Goal: Task Accomplishment & Management: Use online tool/utility

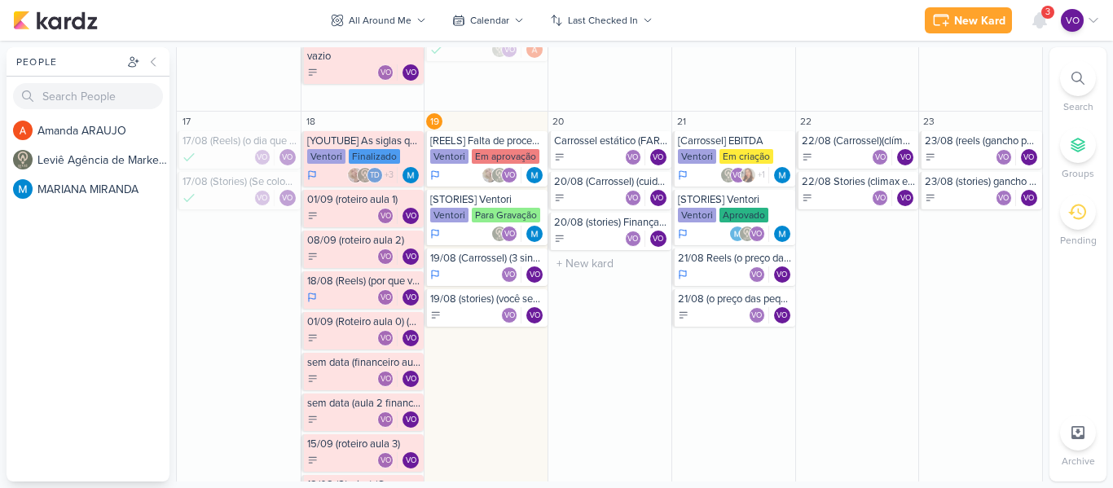
scroll to position [733, 0]
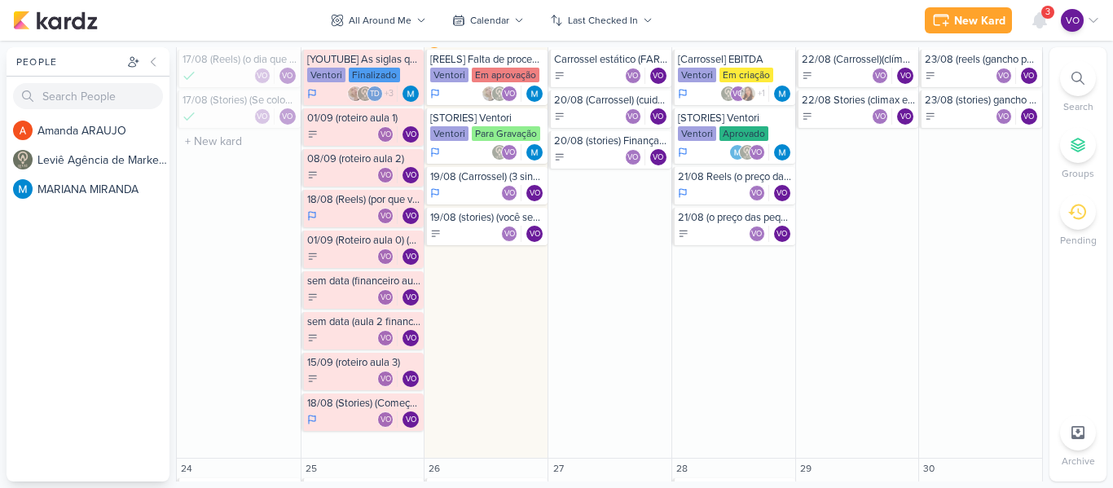
click at [271, 242] on div "17 17/08 (Reels) (o dia que percebi que precisava...) (CTA comentário) [PERSON_…" at bounding box center [239, 244] width 124 height 428
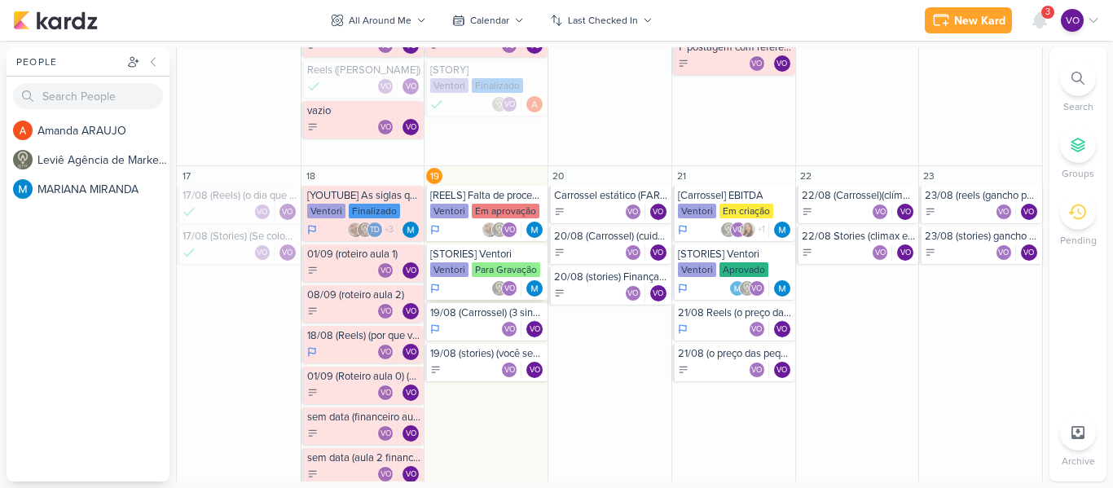
scroll to position [652, 0]
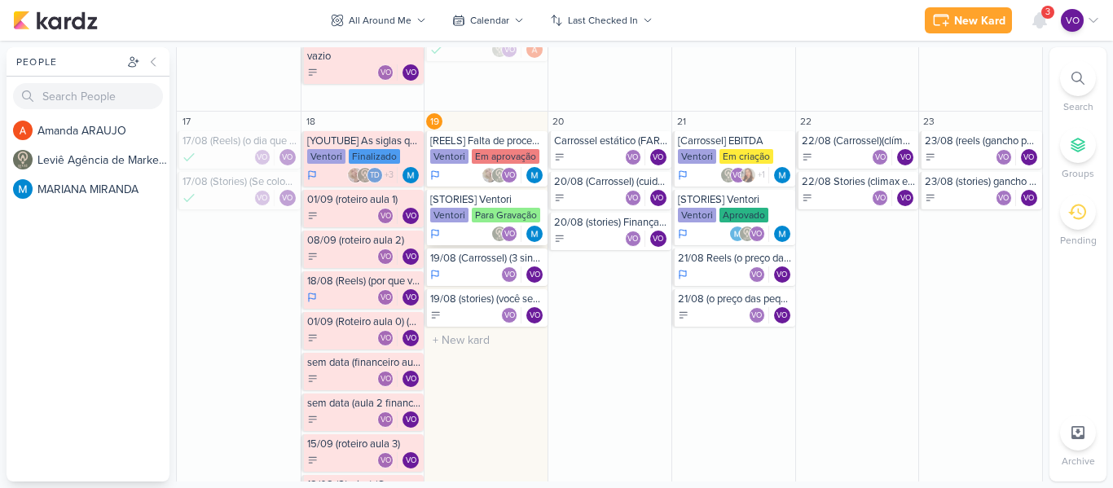
click at [479, 225] on div "[STORIES] Ventori [GEOGRAPHIC_DATA] Para Gravação VO" at bounding box center [485, 217] width 123 height 55
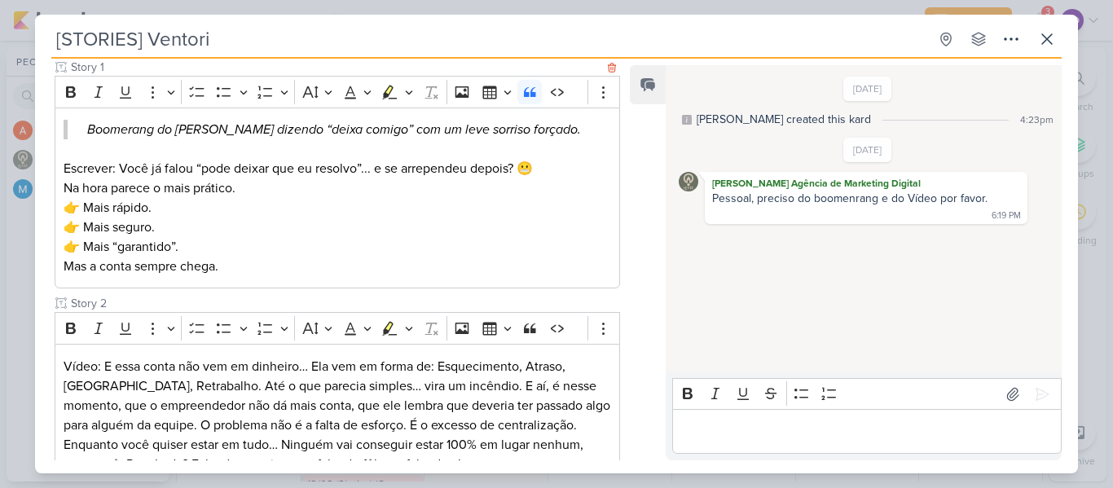
scroll to position [244, 0]
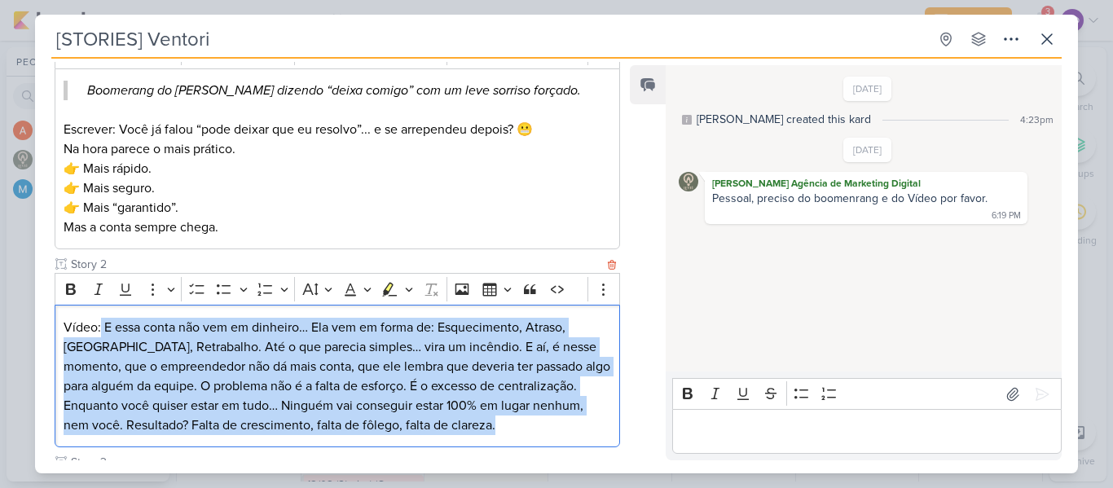
drag, startPoint x: 101, startPoint y: 324, endPoint x: 519, endPoint y: 422, distance: 429.1
click at [518, 422] on div "Vídeo: E essa conta não vem em dinheiro… Ela vem em forma de: Esquecimento, Atr…" at bounding box center [337, 376] width 565 height 143
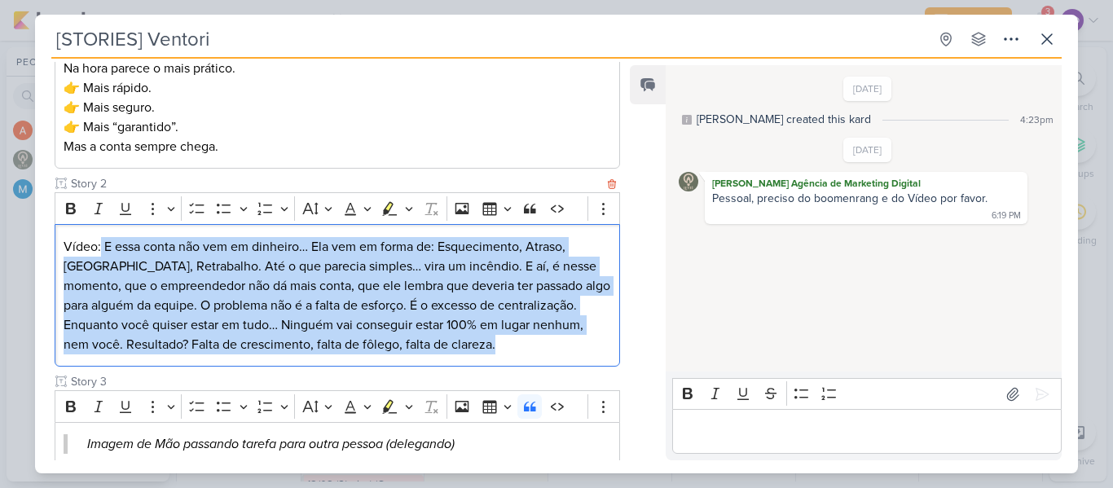
scroll to position [326, 0]
copy div "E essa conta não vem em dinheiro… Ela vem em forma de: Esquecimento, Atraso, [G…"
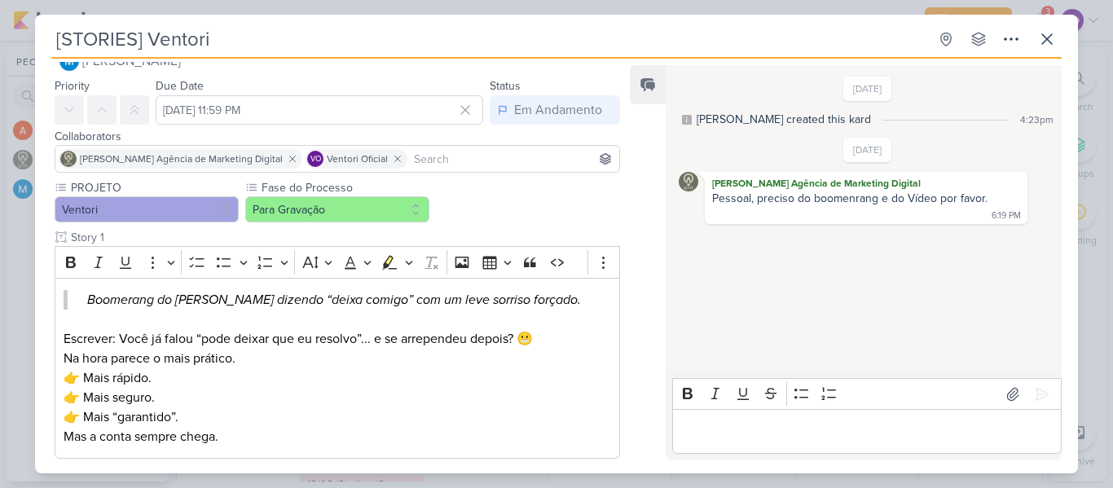
scroll to position [0, 0]
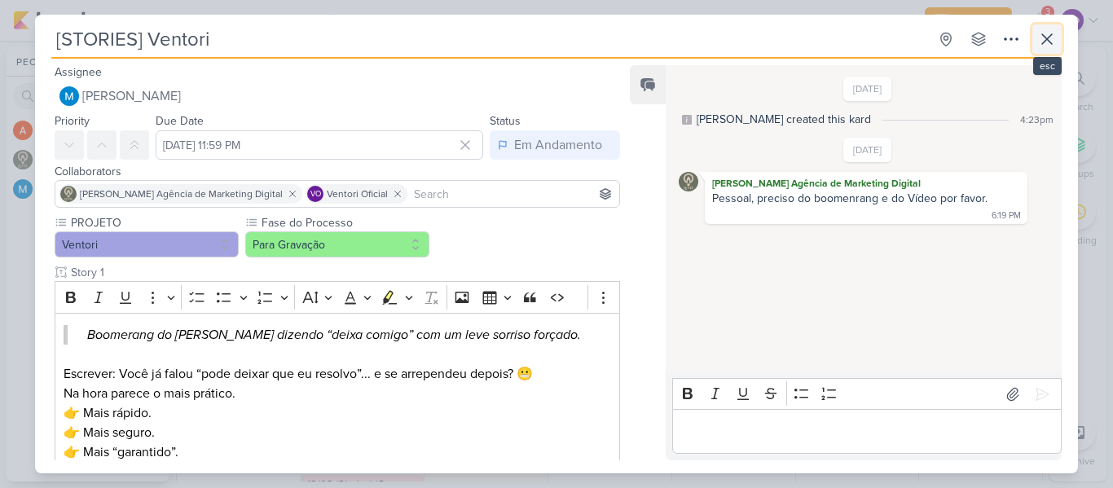
click at [1040, 39] on icon at bounding box center [1047, 39] width 20 height 20
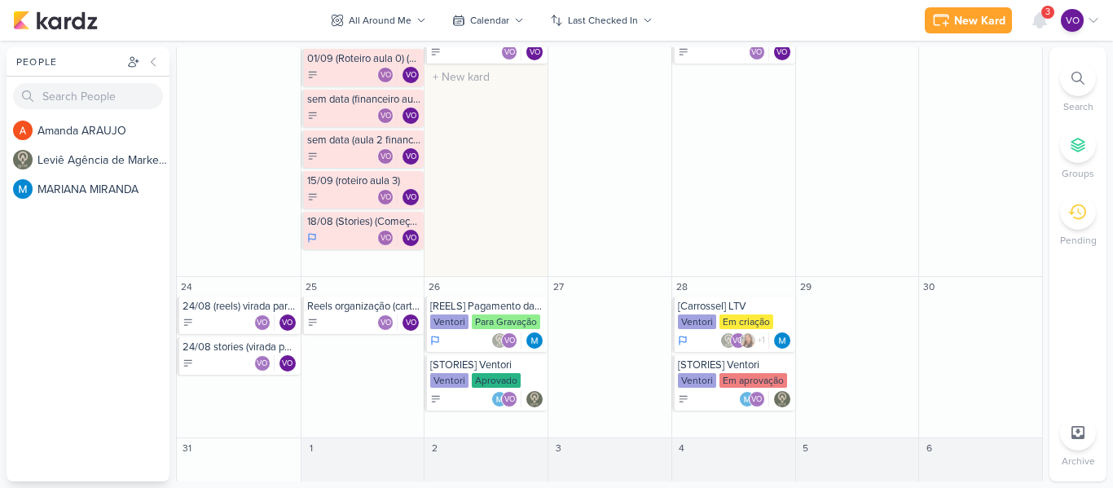
scroll to position [919, 0]
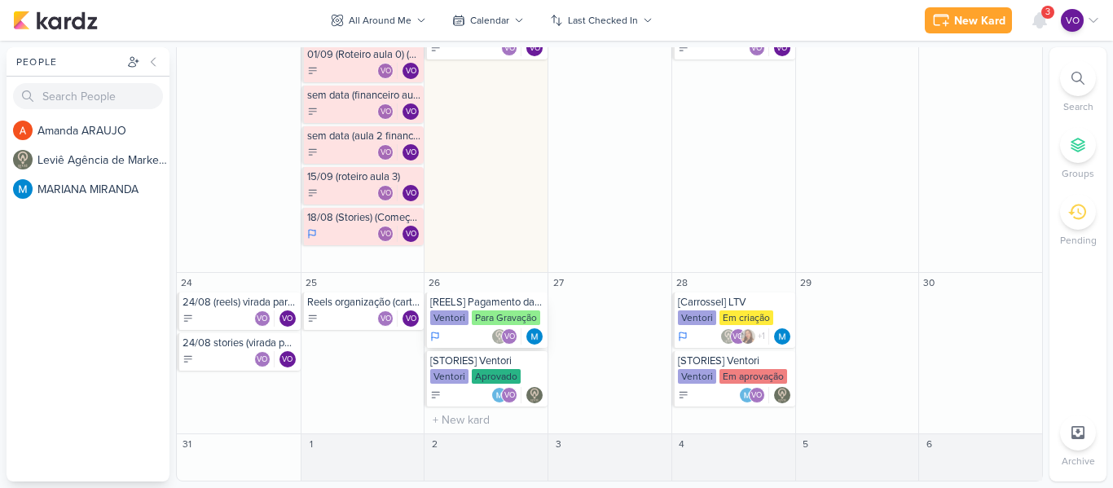
click at [490, 322] on div "Para Gravação" at bounding box center [506, 317] width 68 height 15
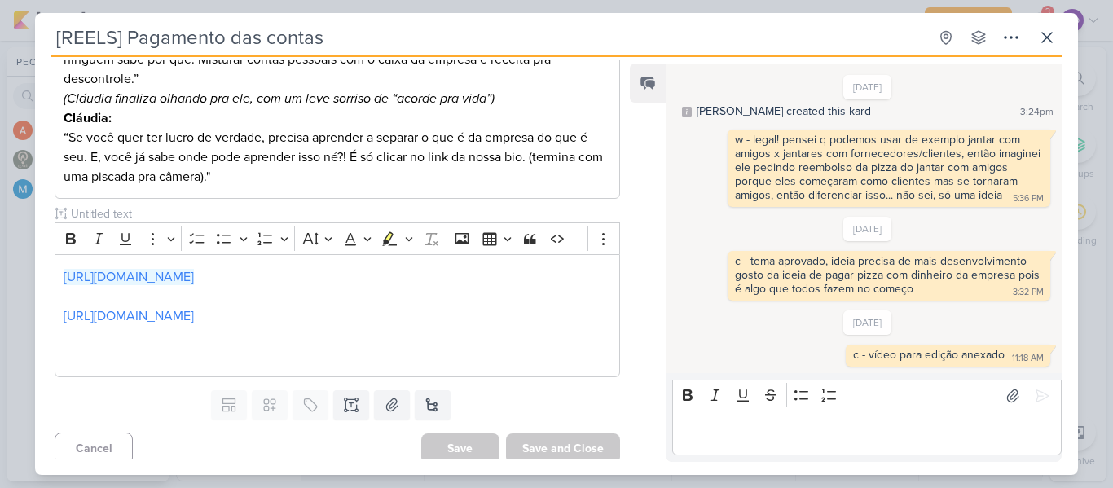
scroll to position [517, 0]
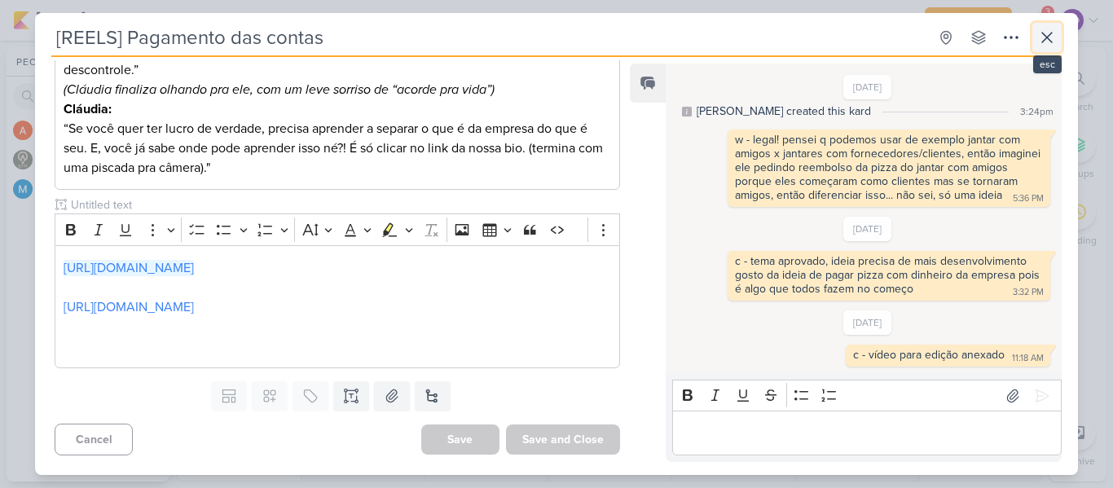
click at [1043, 38] on icon at bounding box center [1047, 38] width 20 height 20
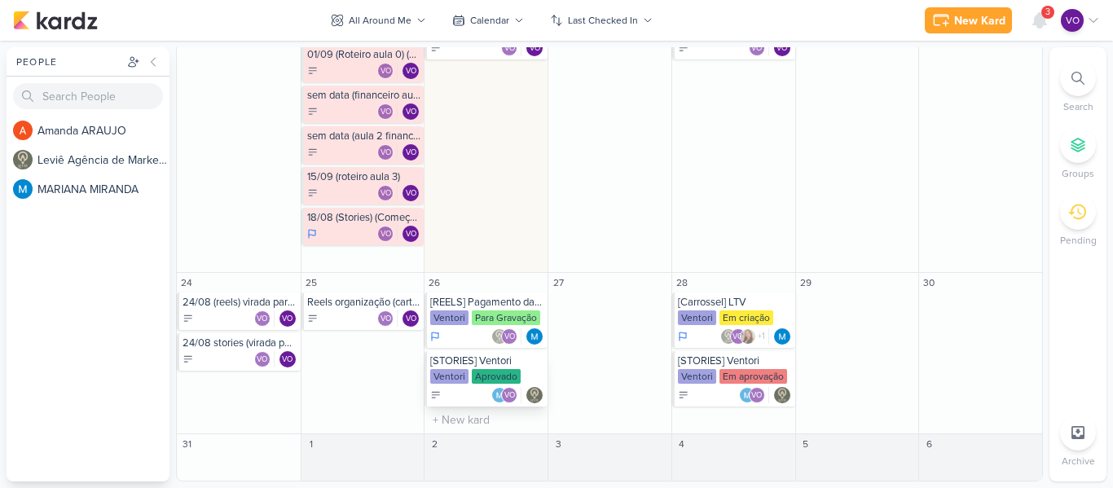
click at [465, 368] on div "[STORIES] Ventori [GEOGRAPHIC_DATA] Aprovado VO" at bounding box center [485, 378] width 123 height 55
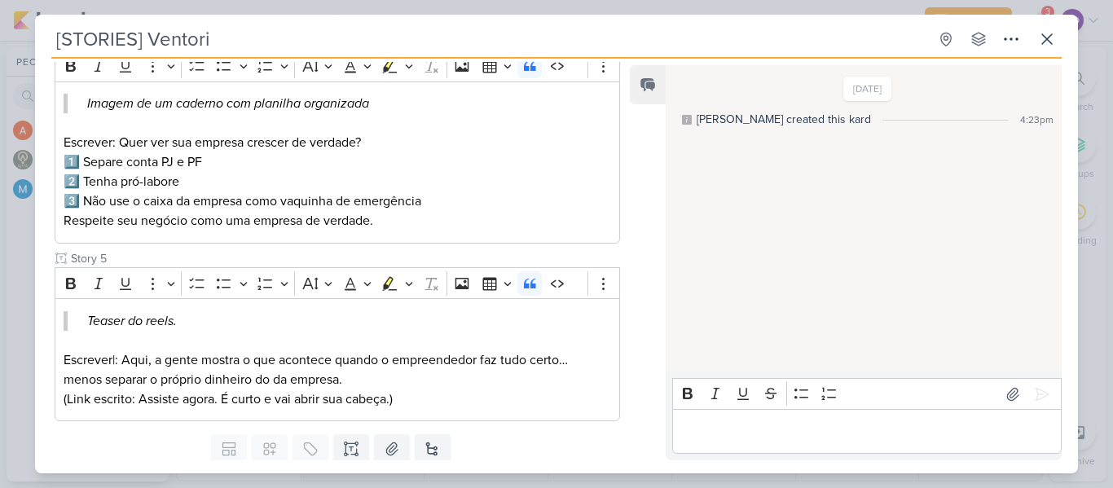
scroll to position [836, 0]
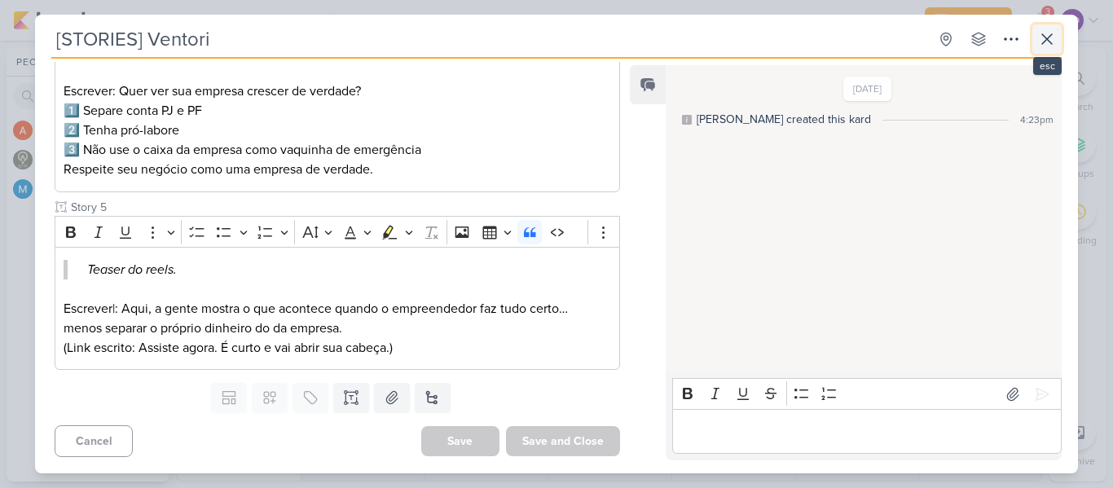
click at [1042, 36] on icon at bounding box center [1047, 39] width 20 height 20
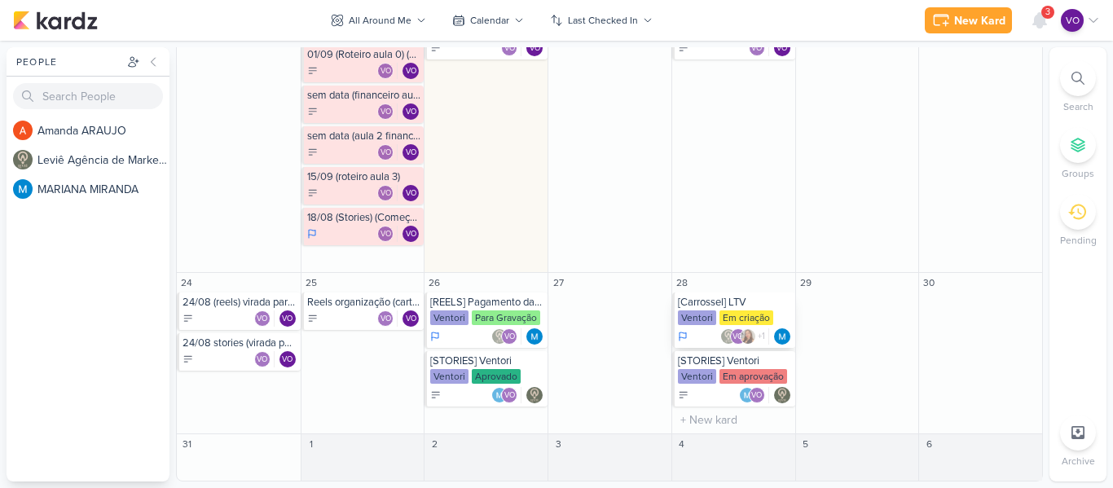
click at [753, 315] on div "Em criação" at bounding box center [746, 317] width 54 height 15
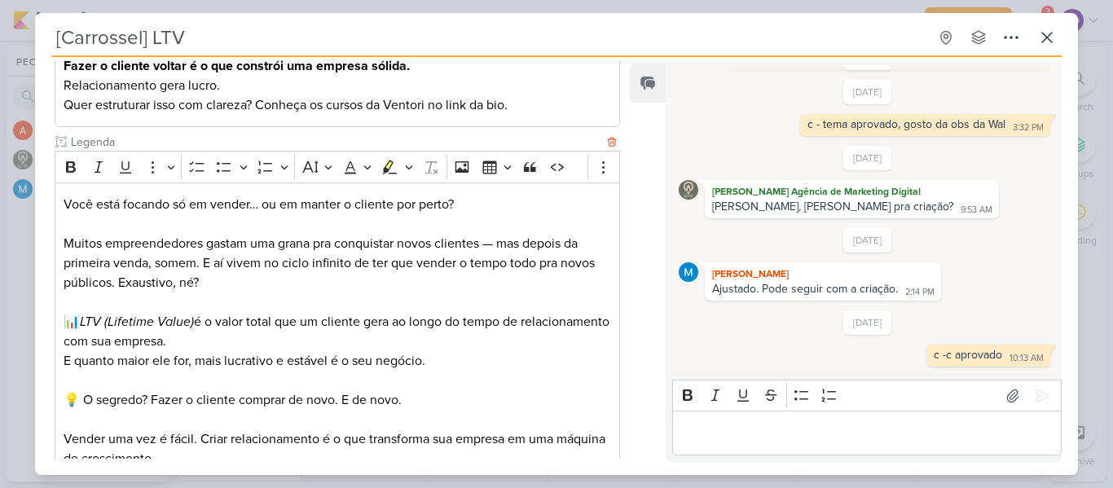
scroll to position [1079, 0]
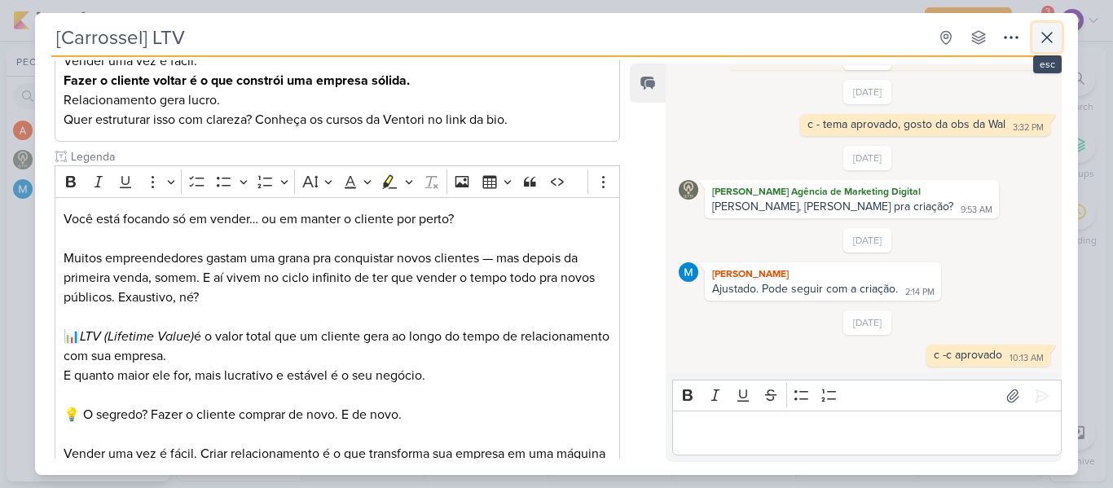
click at [1052, 34] on icon at bounding box center [1047, 38] width 20 height 20
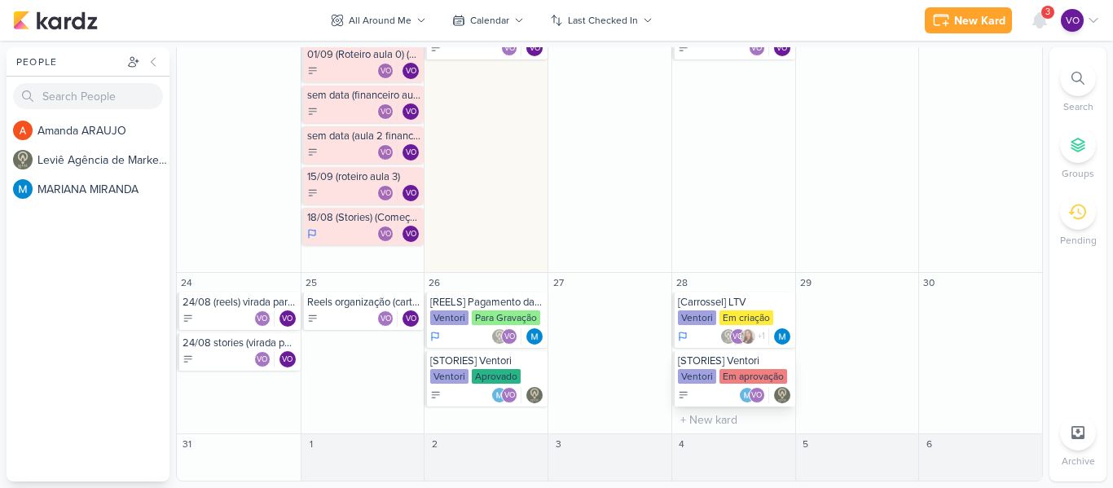
click at [710, 377] on div "Ventori" at bounding box center [697, 376] width 38 height 15
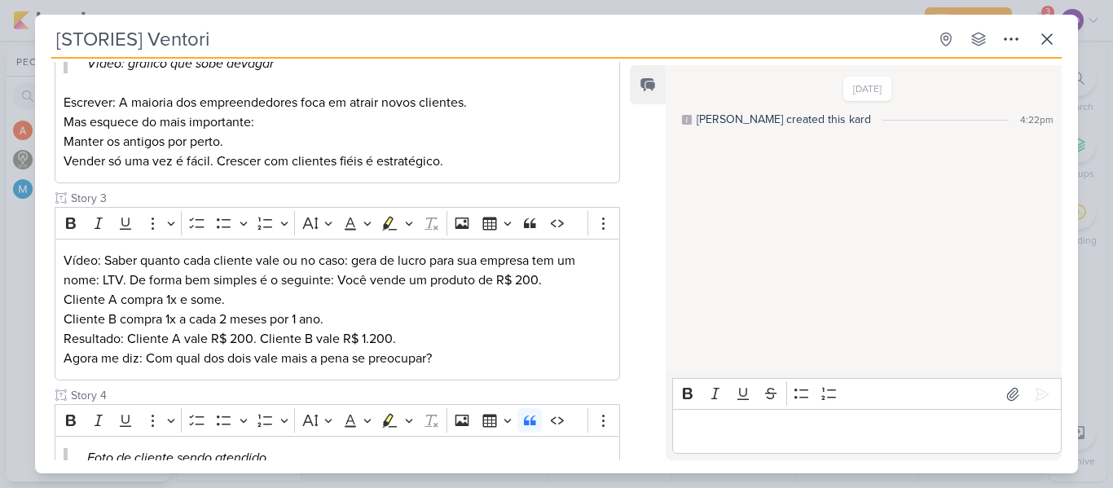
scroll to position [570, 0]
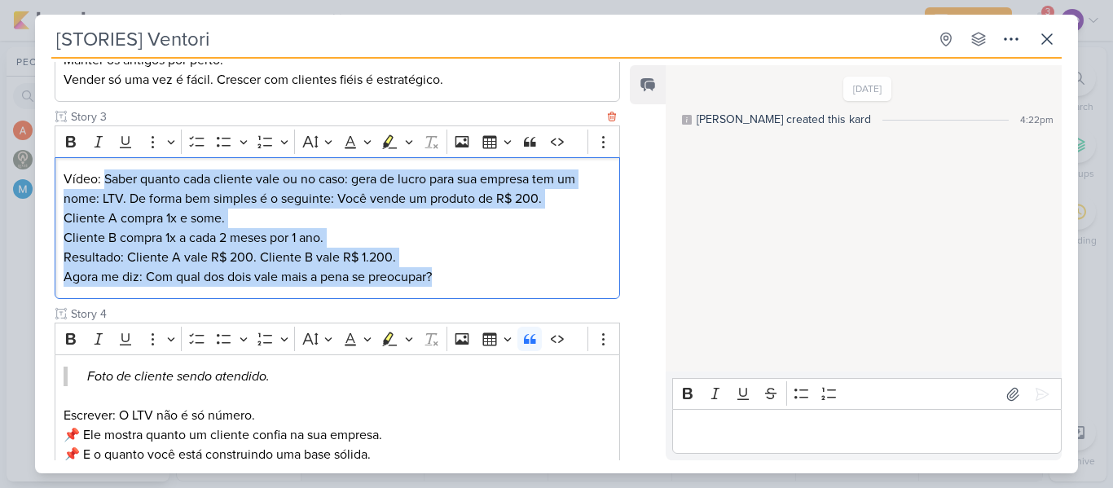
drag, startPoint x: 104, startPoint y: 180, endPoint x: 449, endPoint y: 279, distance: 358.6
click at [449, 279] on div "Vídeo: Saber quanto cada cliente vale ou no caso: [PERSON_NAME] de lucro para s…" at bounding box center [337, 228] width 565 height 143
copy div "Saber quanto cada cliente vale ou no caso: [PERSON_NAME] de lucro para sua empr…"
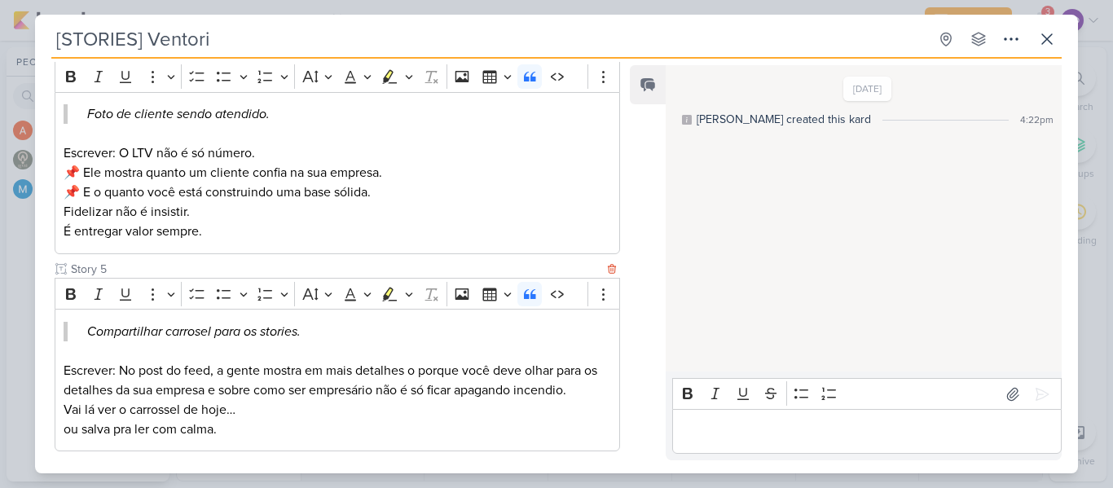
scroll to position [914, 0]
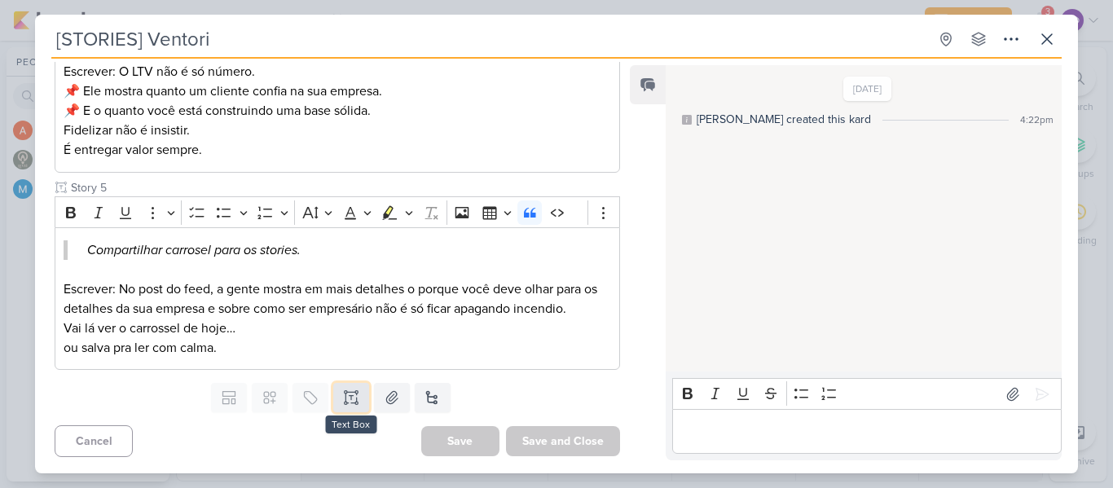
click at [356, 400] on icon at bounding box center [356, 397] width 0 height 8
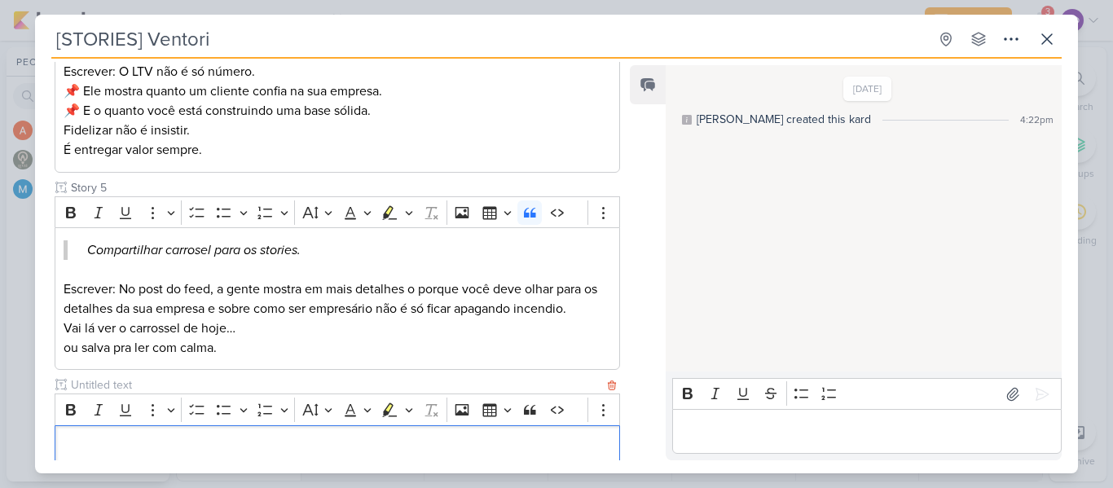
click at [183, 387] on input "text" at bounding box center [336, 384] width 536 height 17
type input "video para edição"
click at [194, 450] on p "Editor editing area: main" at bounding box center [337, 447] width 547 height 20
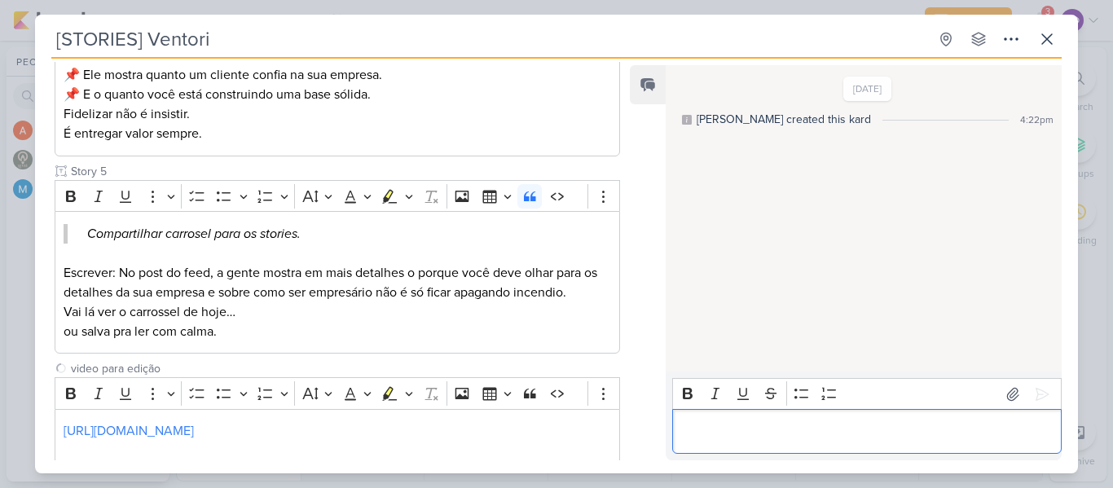
click at [723, 440] on p "Editor editing area: main" at bounding box center [866, 432] width 372 height 20
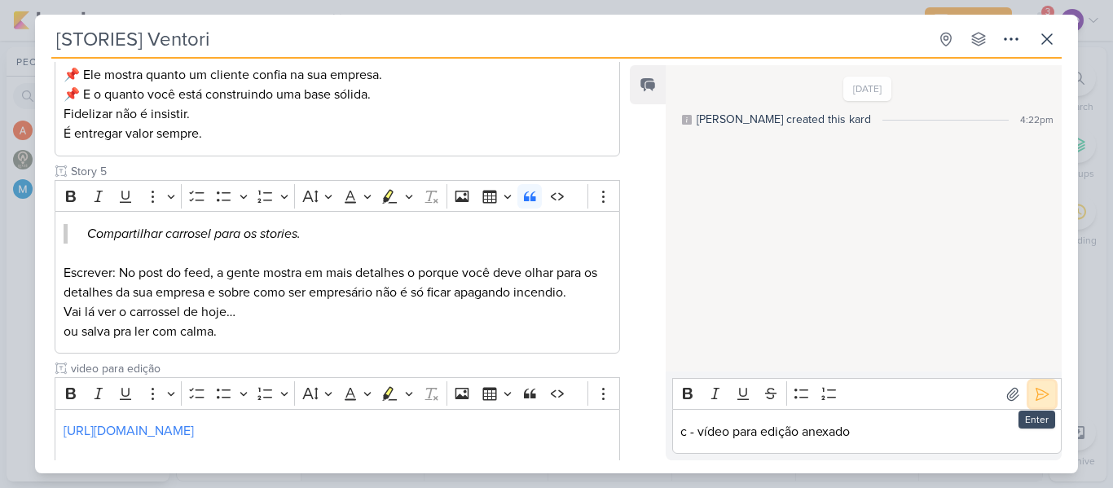
click at [1039, 393] on icon at bounding box center [1042, 394] width 16 height 16
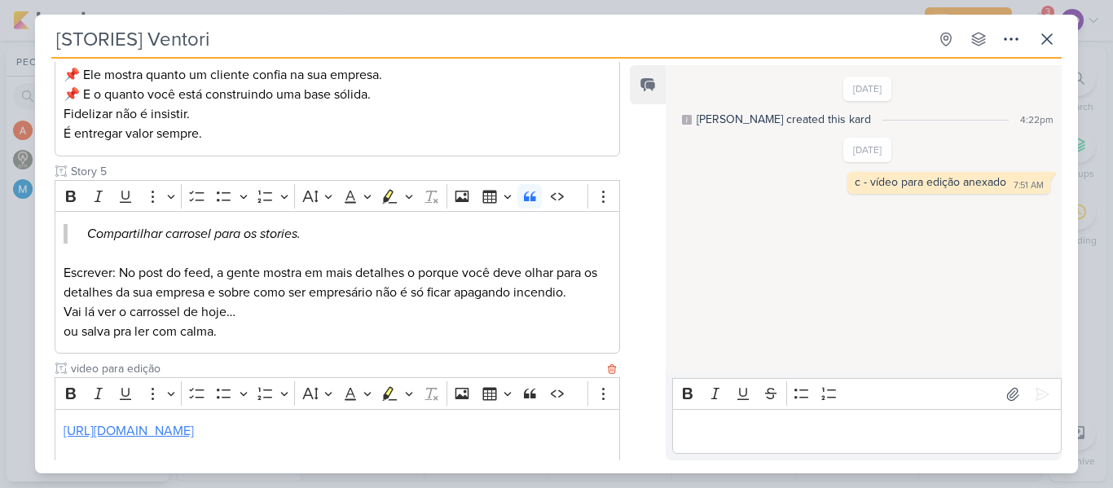
click at [194, 436] on link "[URL][DOMAIN_NAME]" at bounding box center [129, 431] width 130 height 16
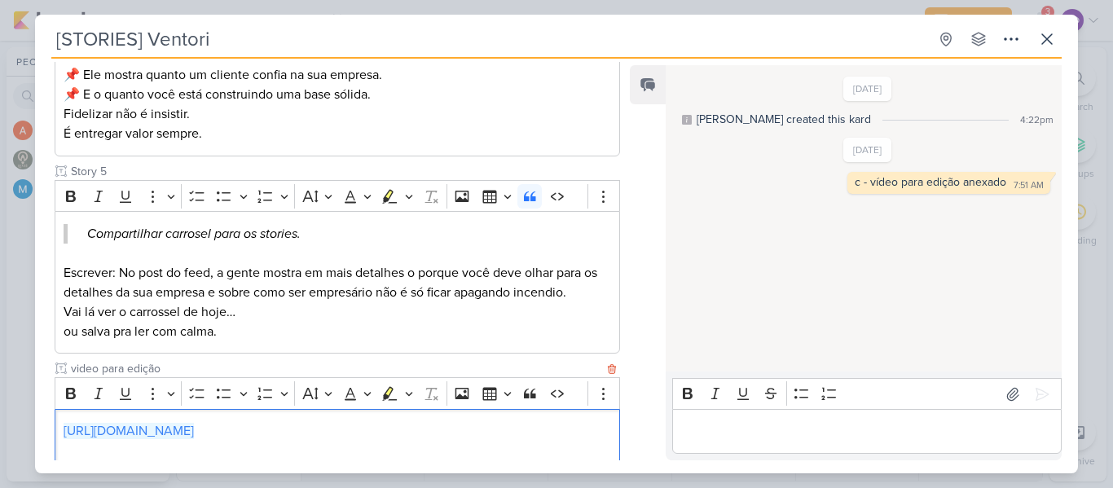
drag, startPoint x: 320, startPoint y: 432, endPoint x: 691, endPoint y: 85, distance: 507.7
click at [194, 432] on link "[URL][DOMAIN_NAME]" at bounding box center [129, 431] width 130 height 16
drag, startPoint x: 591, startPoint y: 430, endPoint x: 9, endPoint y: 403, distance: 583.0
click at [10, 403] on div "[STORIES] Ventori Created by [PERSON_NAME]" at bounding box center [556, 244] width 1113 height 488
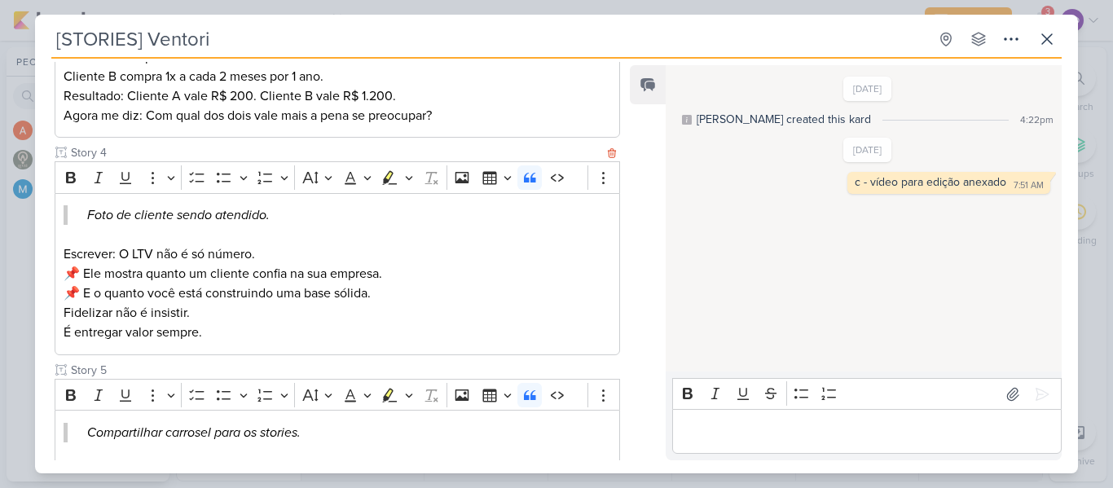
scroll to position [1034, 0]
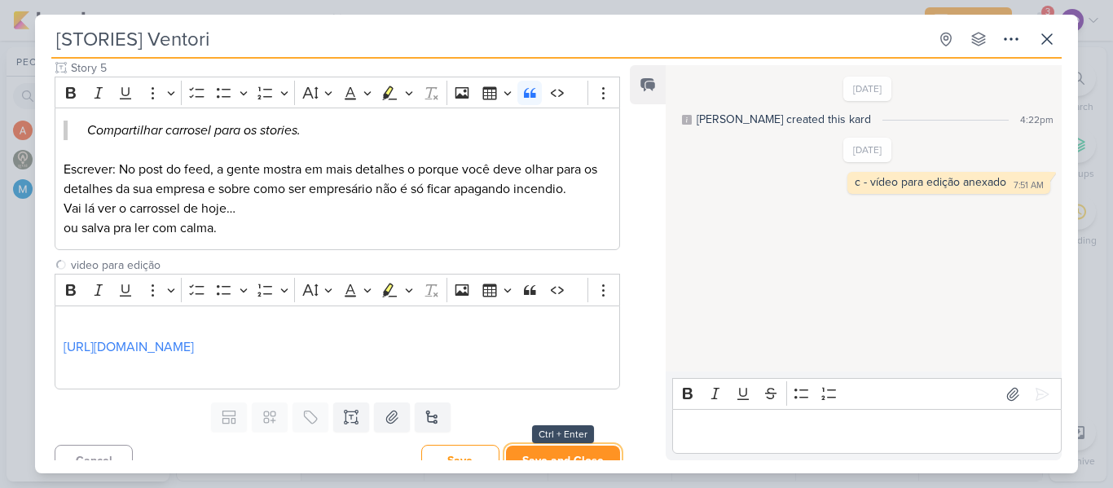
click at [564, 451] on button "Save and Close" at bounding box center [563, 461] width 114 height 30
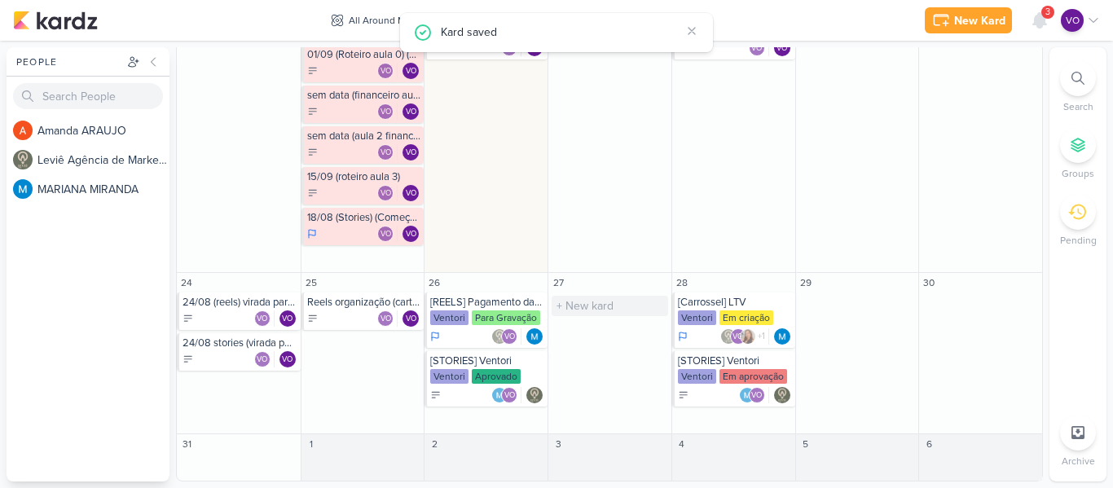
scroll to position [674, 0]
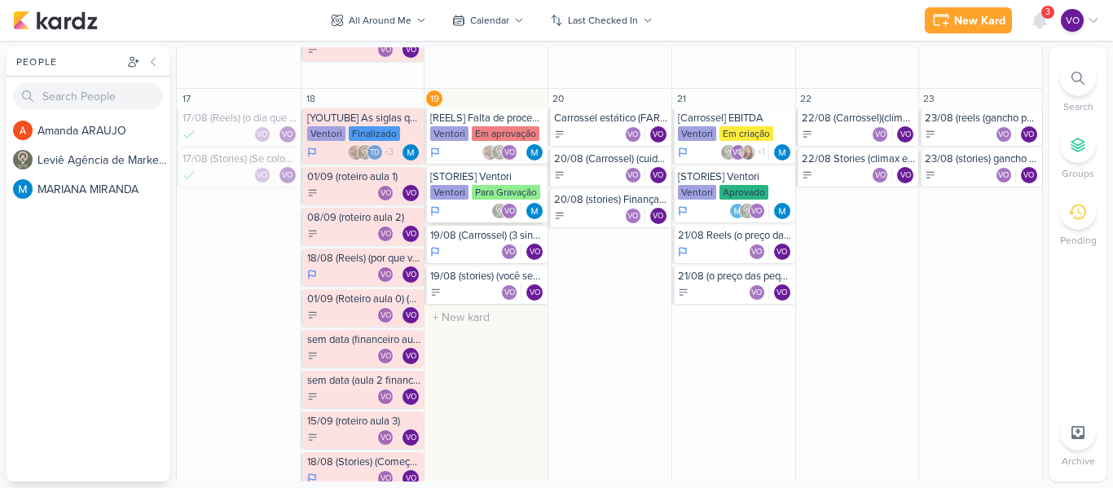
click at [472, 190] on div "Para Gravação" at bounding box center [506, 192] width 68 height 15
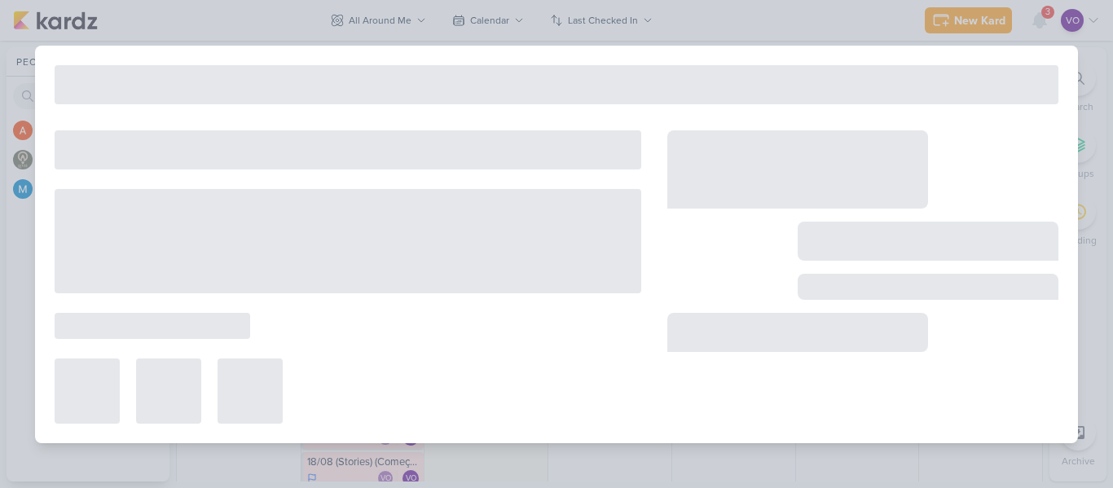
type input "[DATE] 11:59 PM"
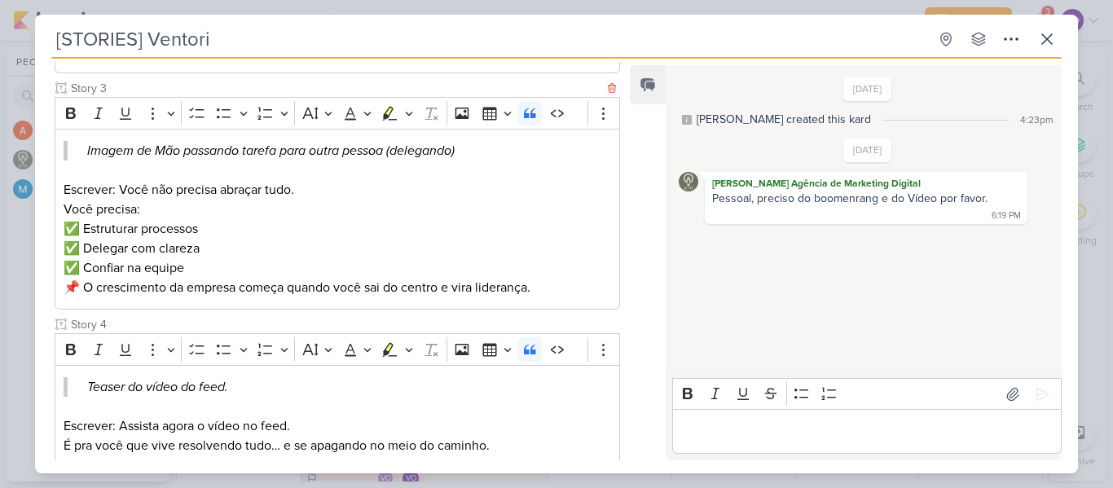
scroll to position [717, 0]
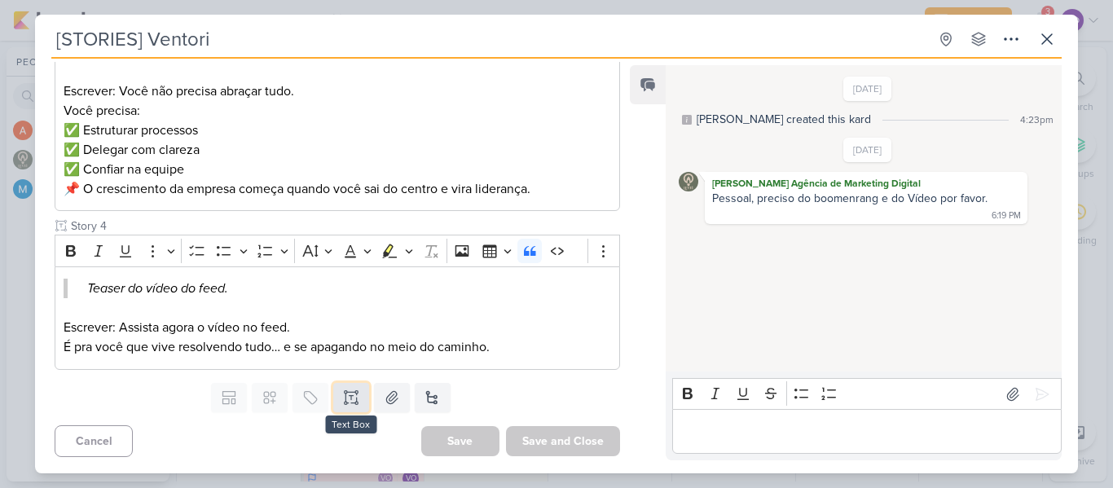
click at [352, 400] on icon at bounding box center [351, 397] width 16 height 16
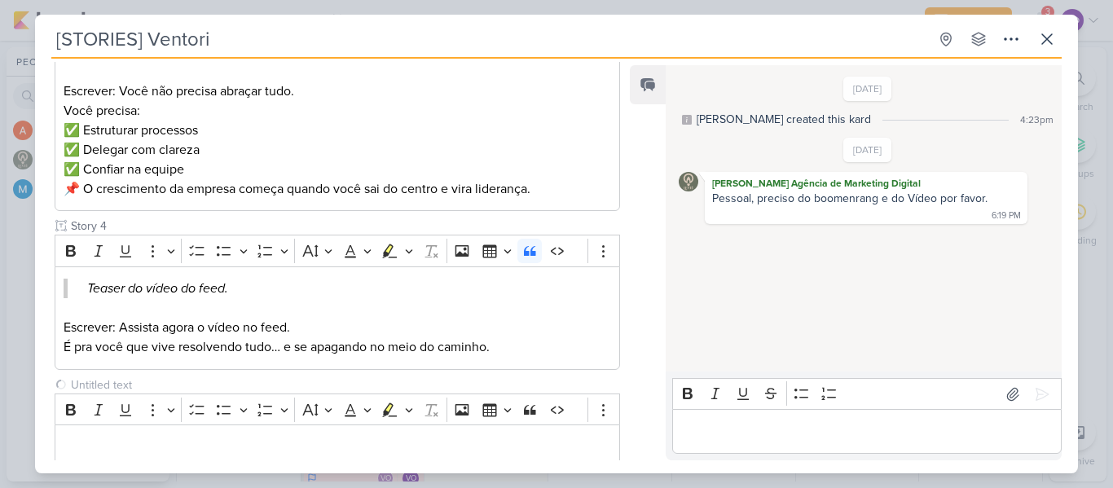
click at [133, 379] on input "text" at bounding box center [336, 384] width 536 height 17
type input "video para edição"
click at [736, 433] on p "Editor editing area: main" at bounding box center [866, 432] width 372 height 20
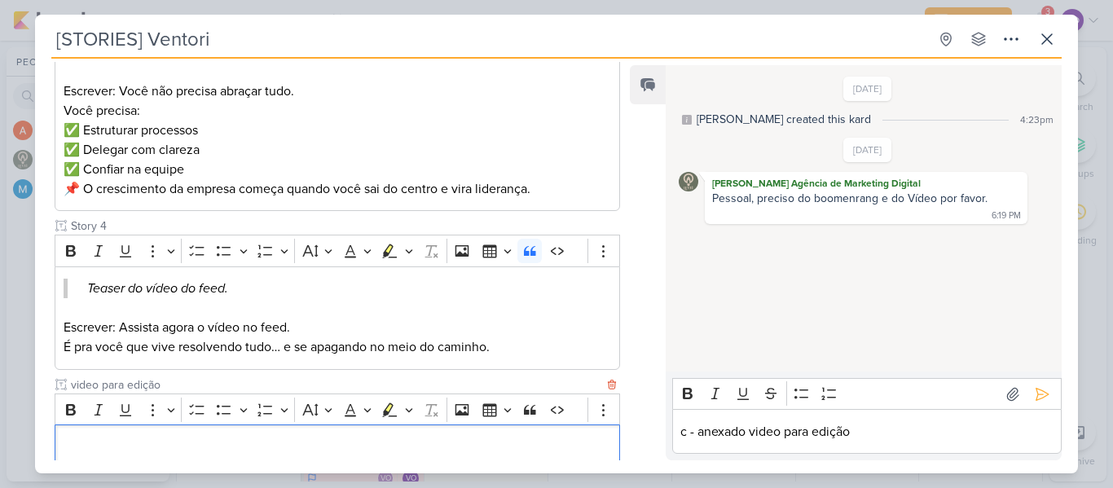
click at [357, 455] on p "Editor editing area: main" at bounding box center [337, 447] width 547 height 20
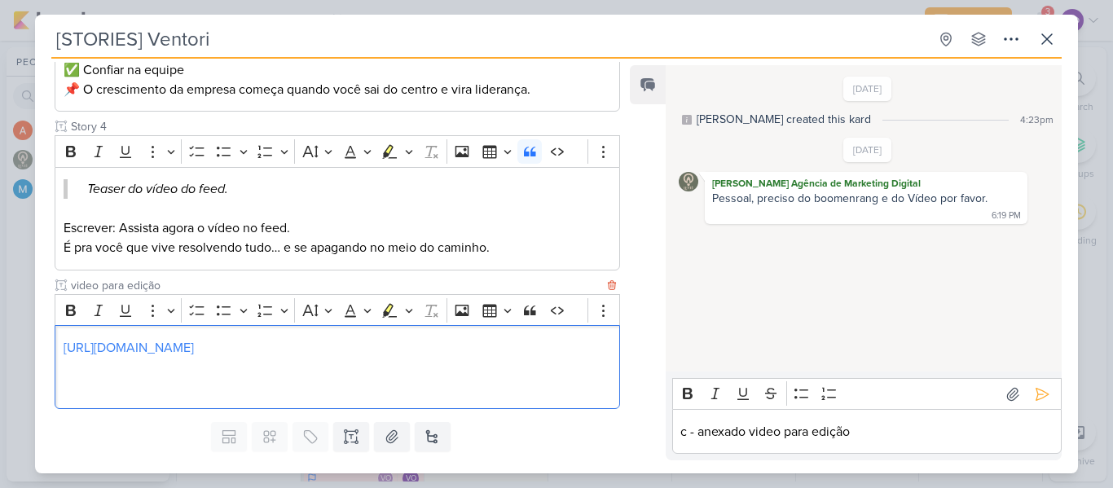
scroll to position [855, 0]
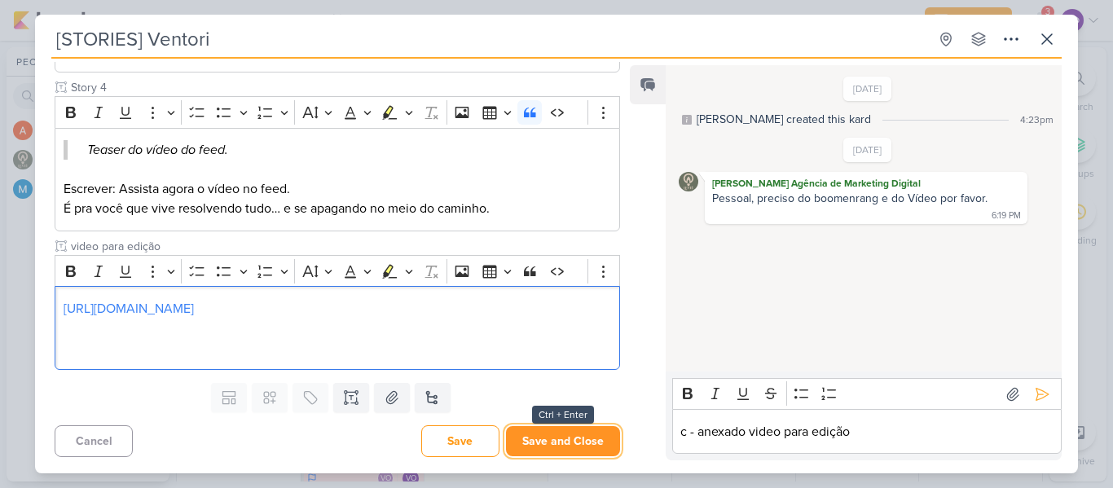
click at [546, 439] on button "Save and Close" at bounding box center [563, 441] width 114 height 30
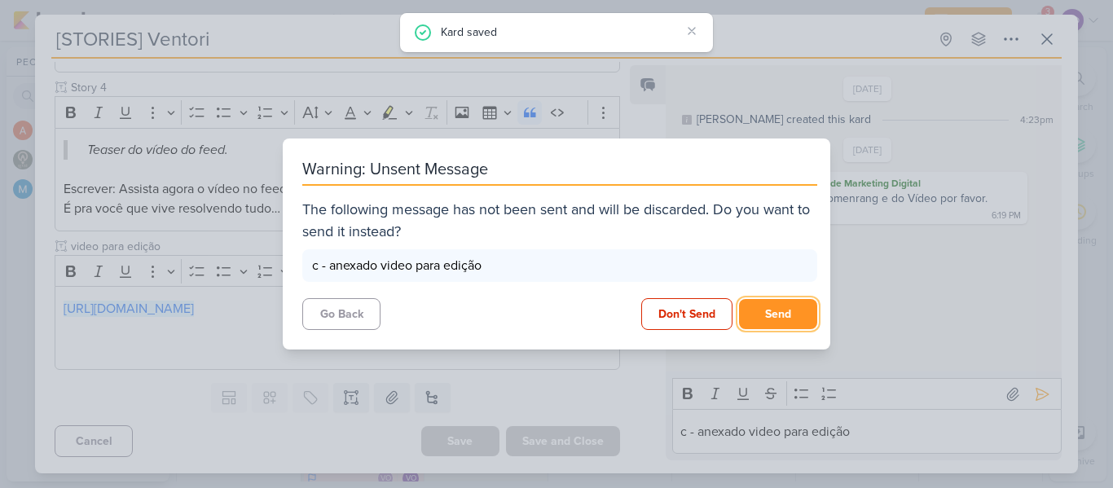
click at [762, 309] on button "Send" at bounding box center [778, 314] width 78 height 30
